Goal: Go to known website: Access a specific website the user already knows

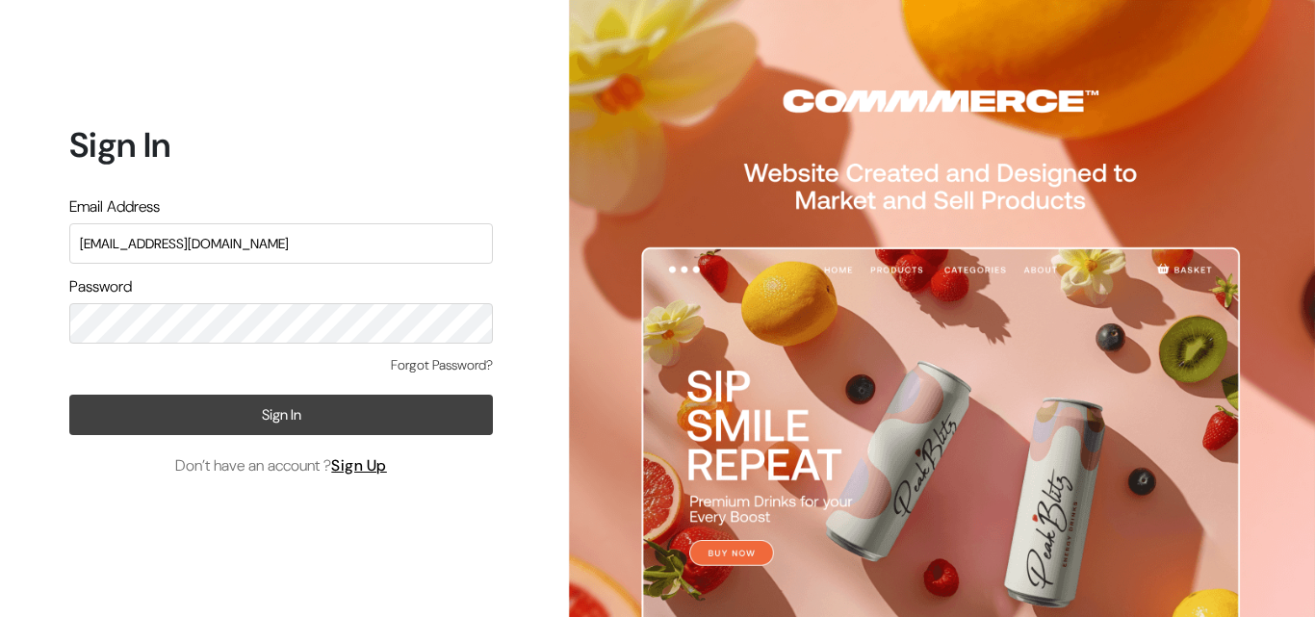
click at [264, 407] on button "Sign In" at bounding box center [281, 415] width 424 height 40
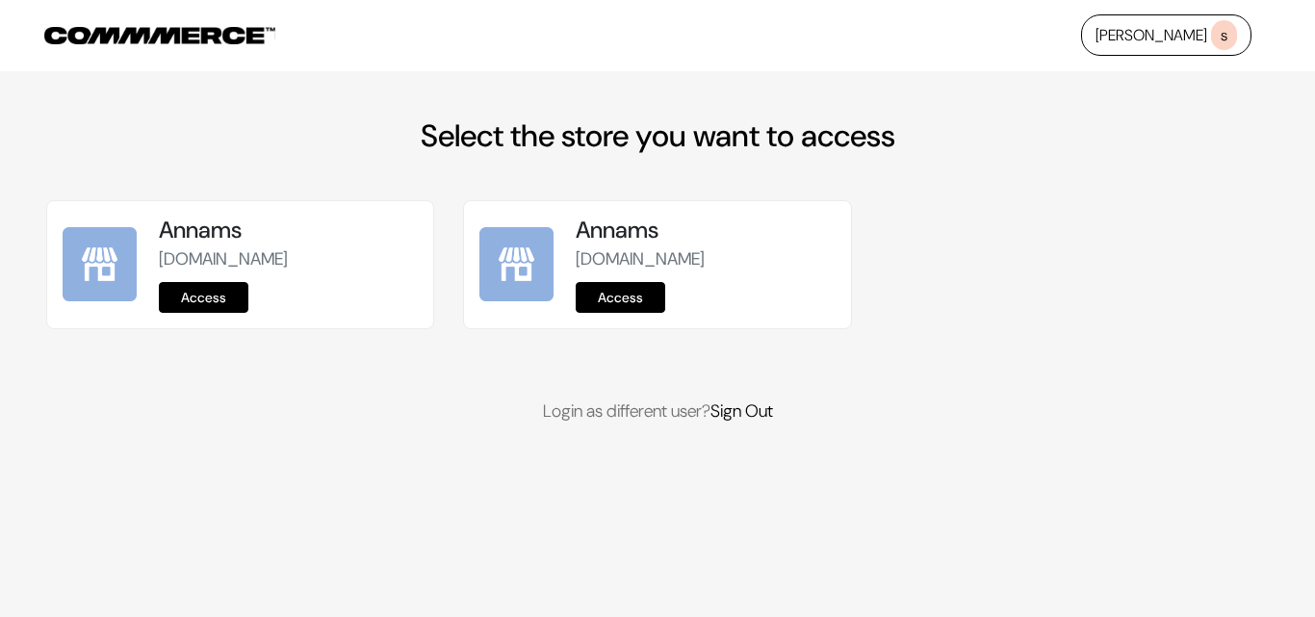
click at [218, 271] on p "[DOMAIN_NAME]" at bounding box center [288, 259] width 259 height 26
click at [222, 288] on link "Access" at bounding box center [204, 297] width 90 height 31
